Goal: Task Accomplishment & Management: Complete application form

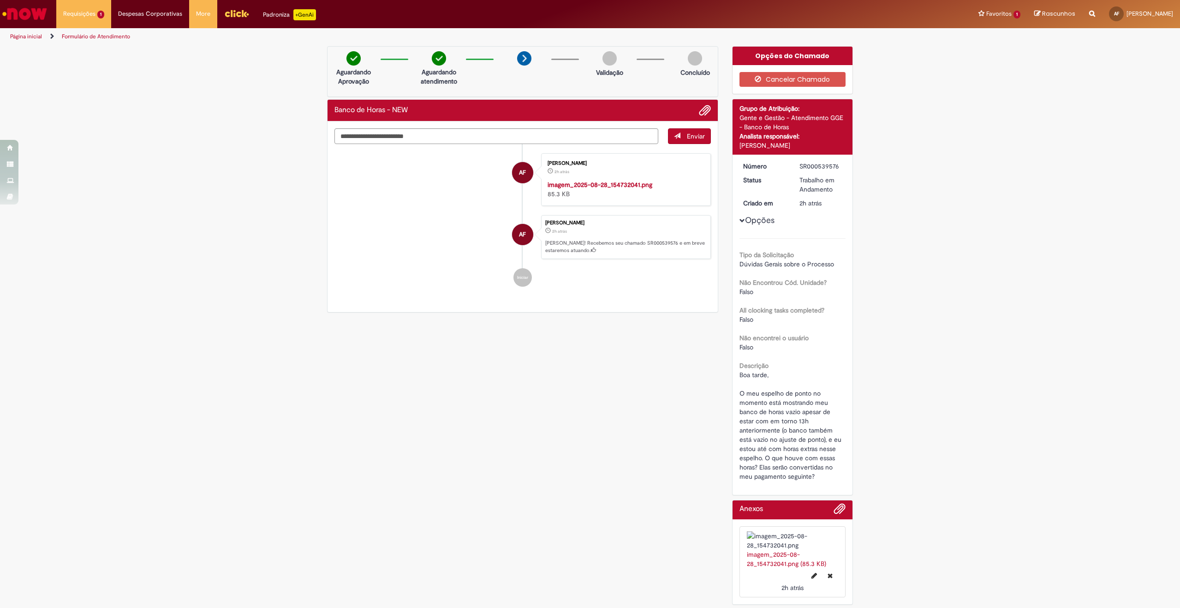
click at [948, 147] on div "Verificar Código de Barras Aguardando Aprovação Aguardando atendimento Validaçã…" at bounding box center [590, 327] width 1180 height 563
drag, startPoint x: 764, startPoint y: 117, endPoint x: 805, endPoint y: 162, distance: 60.7
click at [805, 162] on div "Detalhes do tíquete Grupo de Atribuição: Gente e Gestão - Atendimento GGE - Ban…" at bounding box center [792, 297] width 121 height 396
click at [969, 121] on div "Verificar Código de Barras Aguardando Aprovação Aguardando atendimento Validaçã…" at bounding box center [590, 327] width 1180 height 563
